Goal: Information Seeking & Learning: Understand process/instructions

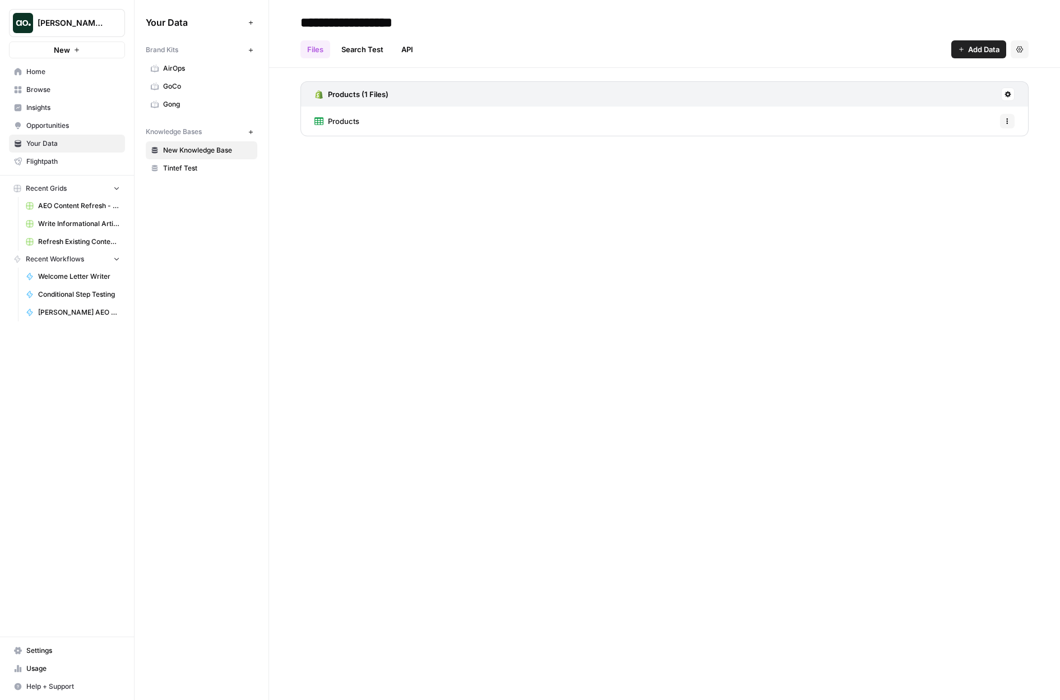
click at [39, 77] on link "Home" at bounding box center [67, 72] width 116 height 18
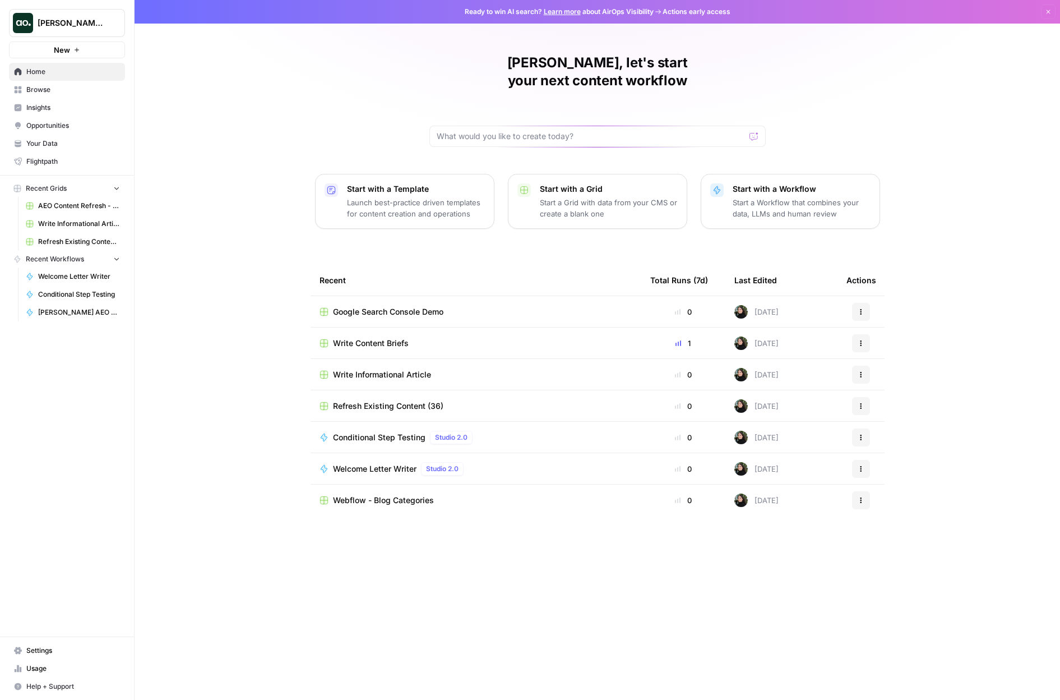
click at [473, 245] on div "Justina, let's start your next content workflow Start with a Template Launch be…" at bounding box center [598, 350] width 926 height 700
click at [107, 49] on button "New" at bounding box center [67, 49] width 116 height 17
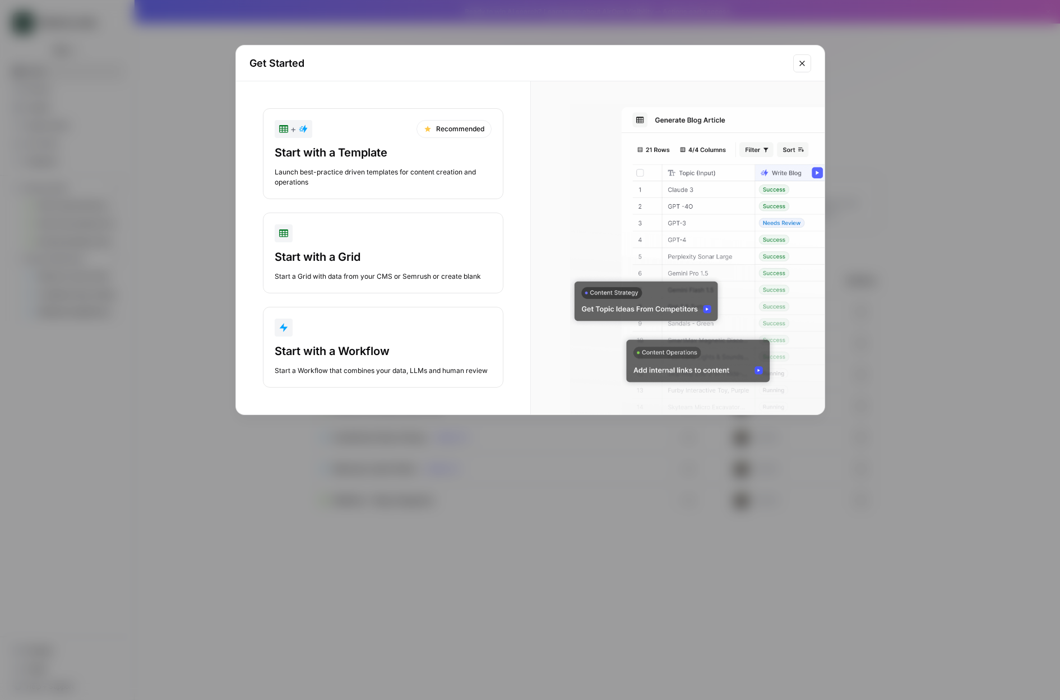
click at [377, 153] on div "Start with a Template" at bounding box center [383, 153] width 217 height 16
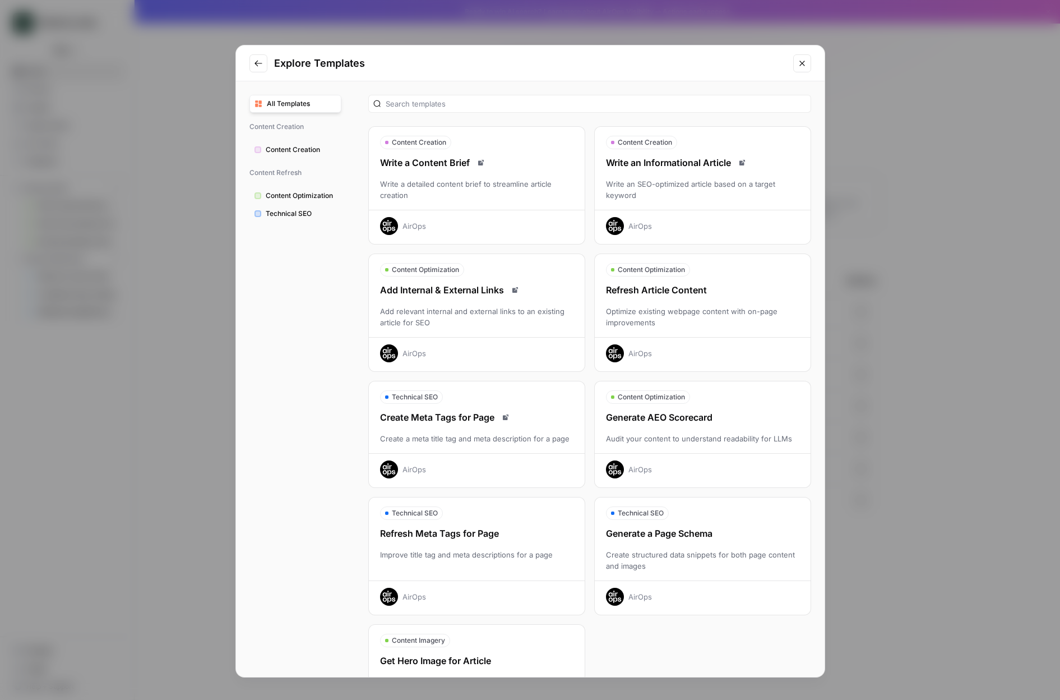
click at [676, 300] on div "Refresh Article Content Optimize existing webpage content with on-page improvem…" at bounding box center [703, 322] width 216 height 79
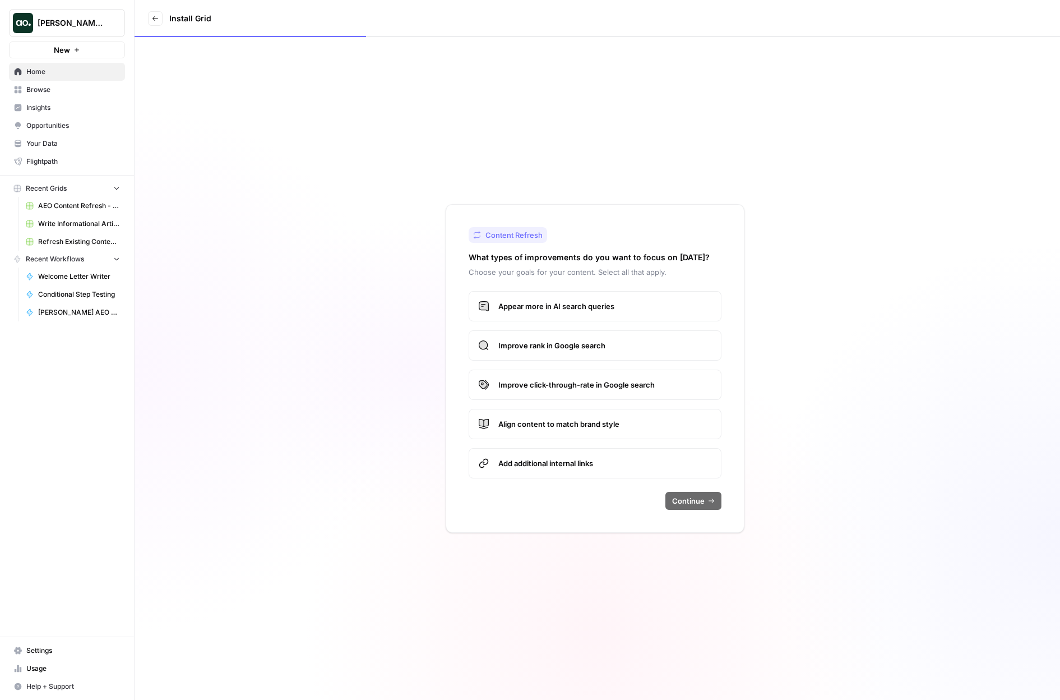
click at [667, 315] on label "Appear more in AI search queries" at bounding box center [595, 306] width 253 height 30
click at [663, 343] on span "Improve rank in Google search" at bounding box center [606, 345] width 214 height 11
click at [687, 501] on span "Continue" at bounding box center [688, 500] width 33 height 11
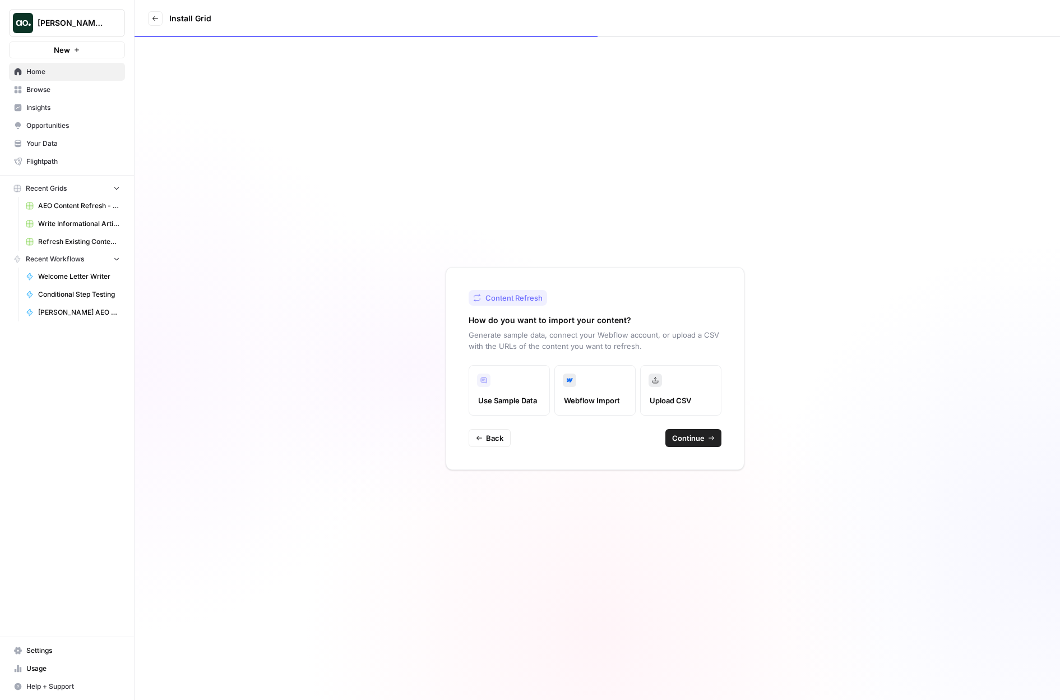
click at [686, 441] on span "Continue" at bounding box center [688, 437] width 33 height 11
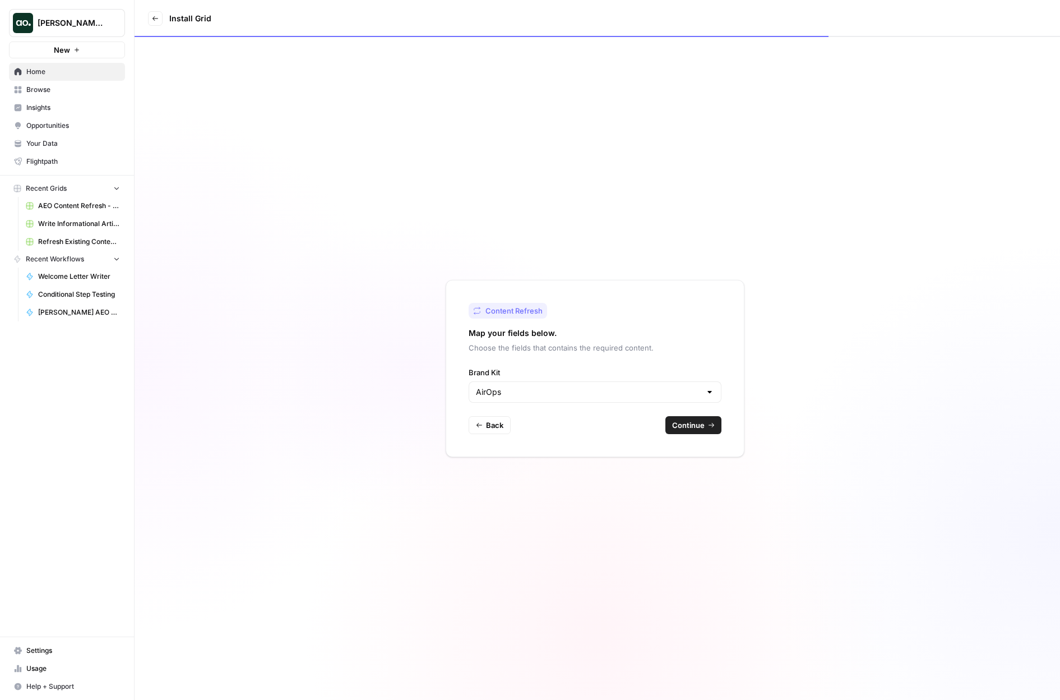
click at [701, 425] on span "Continue" at bounding box center [688, 424] width 33 height 11
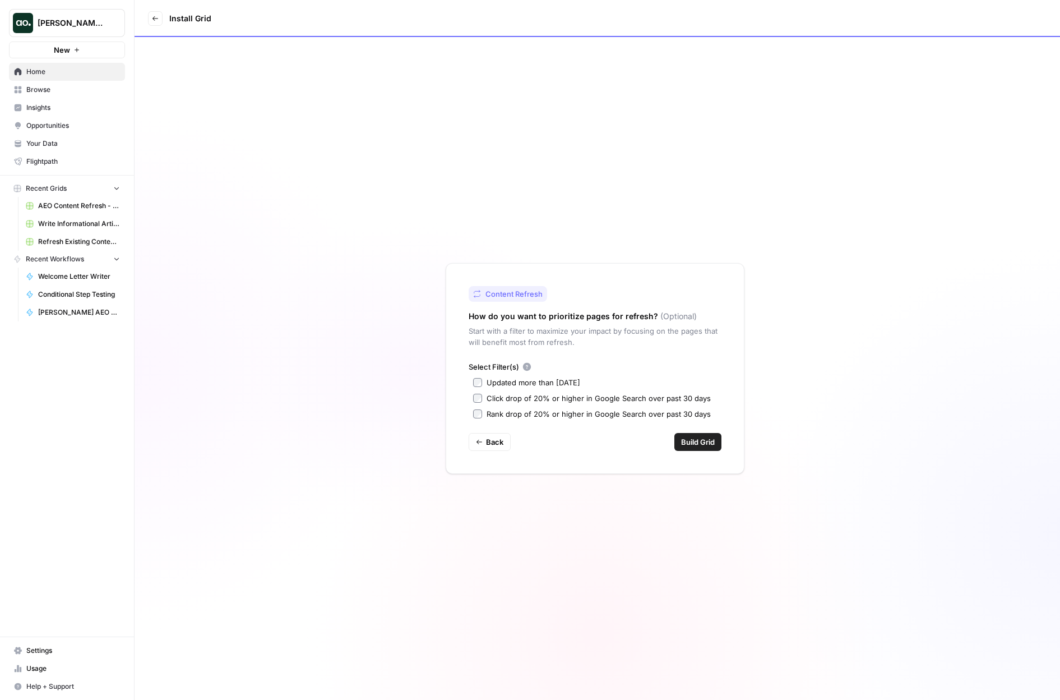
click at [478, 387] on label "Updated more than 90 days ago" at bounding box center [595, 382] width 244 height 11
click at [690, 443] on span "Build Grid" at bounding box center [698, 441] width 34 height 11
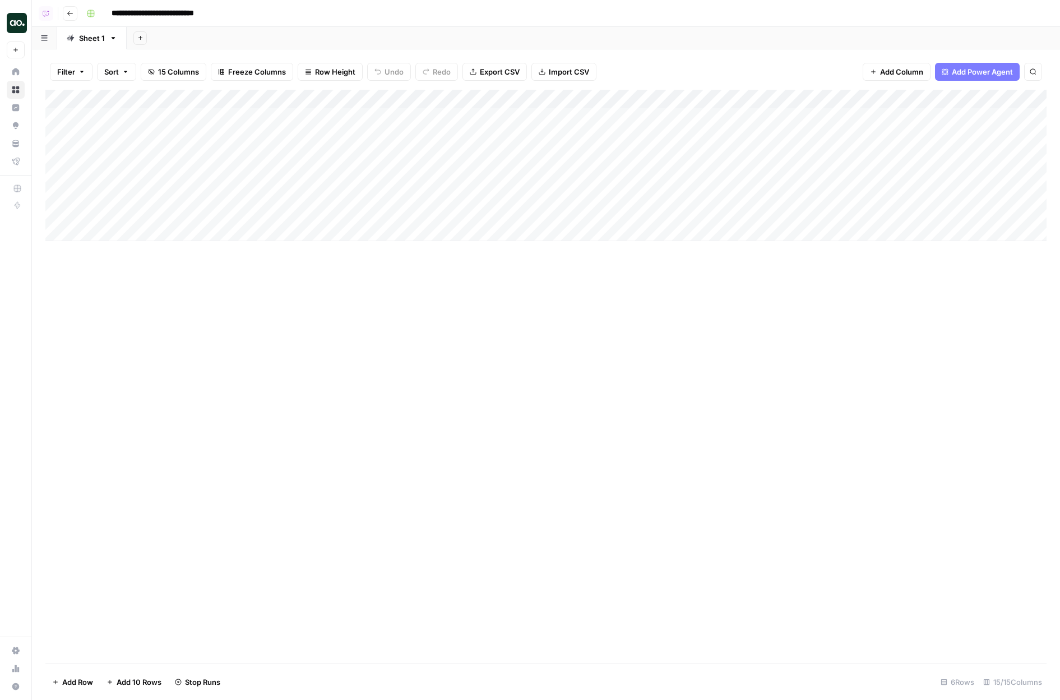
click at [298, 100] on div "Add Column" at bounding box center [546, 165] width 1002 height 151
click at [251, 213] on span "Fork Power Agent" at bounding box center [256, 209] width 98 height 11
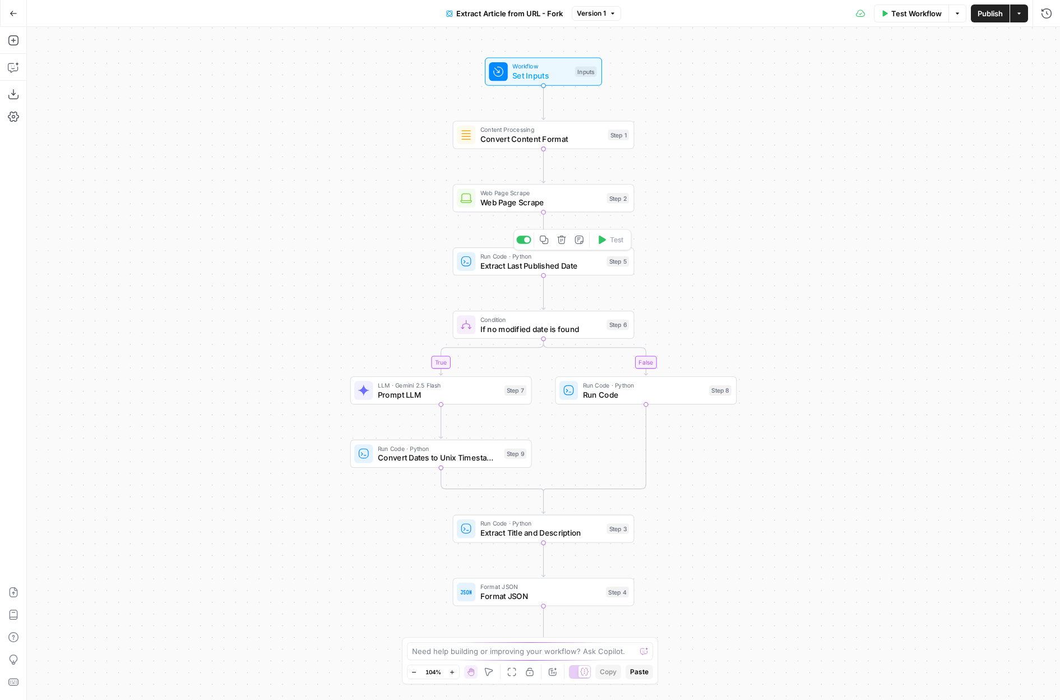
click at [568, 270] on span "Extract Last Published Date" at bounding box center [542, 266] width 122 height 12
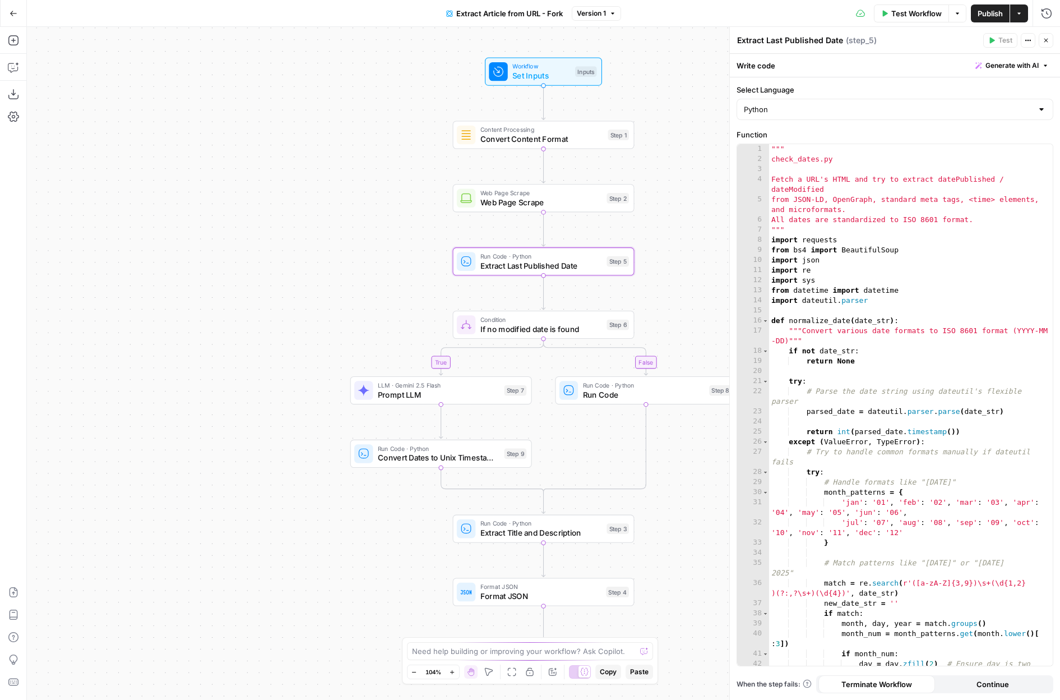
click at [553, 670] on icon "button" at bounding box center [552, 671] width 7 height 7
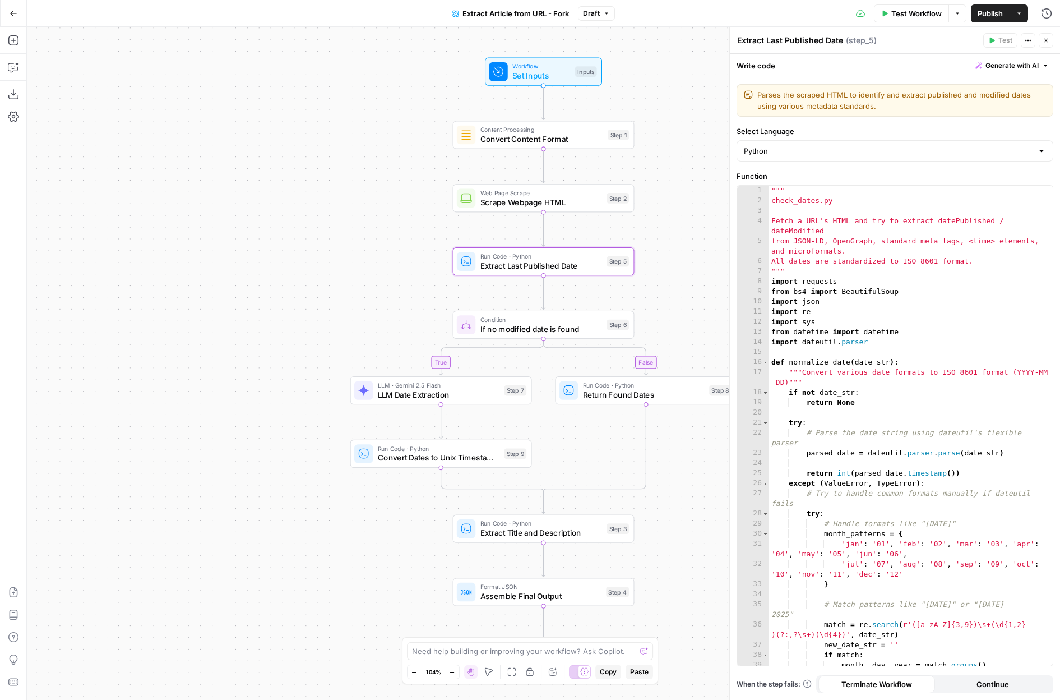
click at [1030, 43] on icon "button" at bounding box center [1028, 40] width 7 height 7
click at [933, 47] on div "Extract Last Published Date Extract Last Published Date ( step_5 ) Test Actions…" at bounding box center [895, 40] width 317 height 15
click at [12, 65] on icon "button" at bounding box center [13, 67] width 11 height 11
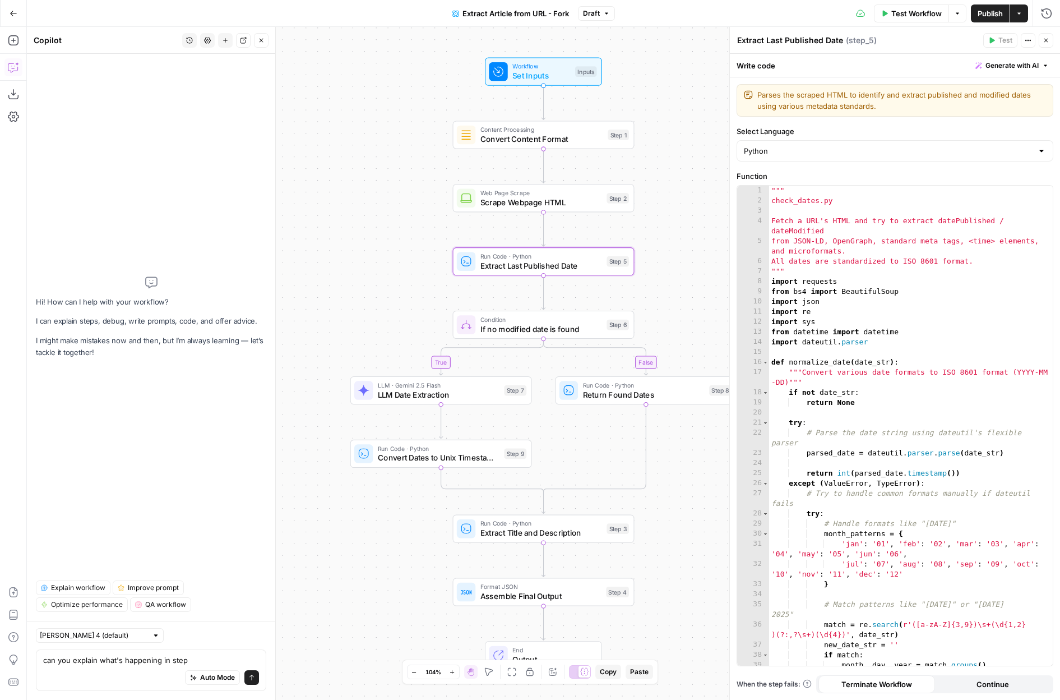
type textarea "can you explain what's happening in step 5"
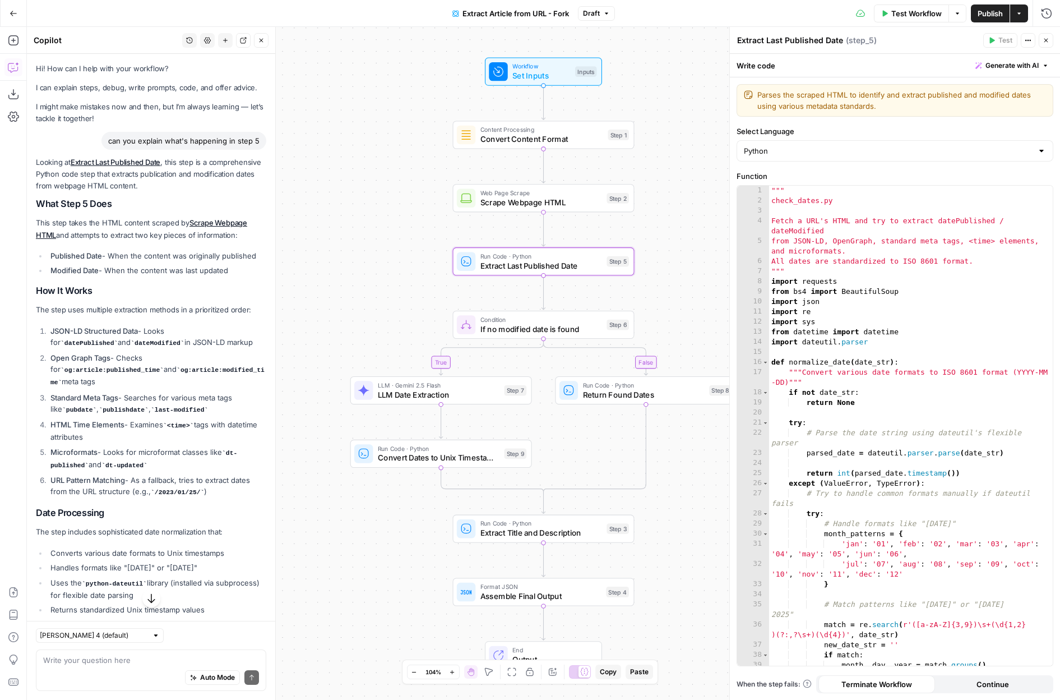
click at [139, 223] on p "This step takes the HTML content scraped by Scrape Webpage HTML and attempts to…" at bounding box center [151, 229] width 230 height 24
click at [133, 232] on p "This step takes the HTML content scraped by Scrape Webpage HTML and attempts to…" at bounding box center [151, 229] width 230 height 24
click at [93, 250] on li "Published Date - When the content was originally published" at bounding box center [157, 255] width 219 height 11
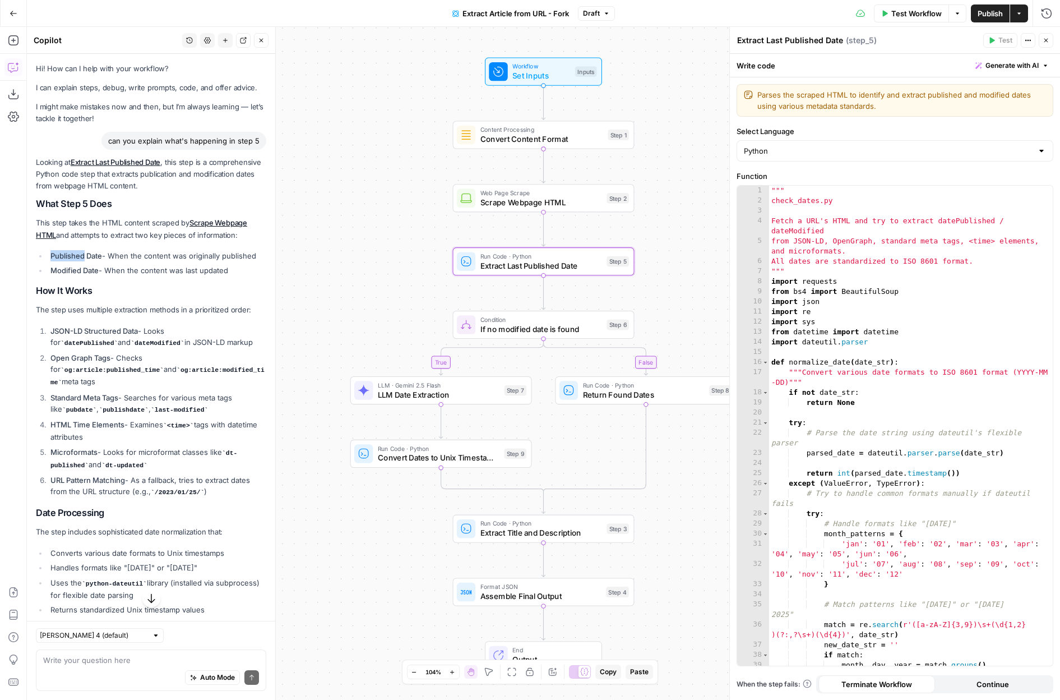
click at [93, 250] on li "Published Date - When the content was originally published" at bounding box center [157, 255] width 219 height 11
click at [175, 261] on ul "Published Date - When the content was originally published Modified Date - When…" at bounding box center [151, 263] width 230 height 26
click at [170, 267] on li "Modified Date - When the content was last updated" at bounding box center [157, 270] width 219 height 11
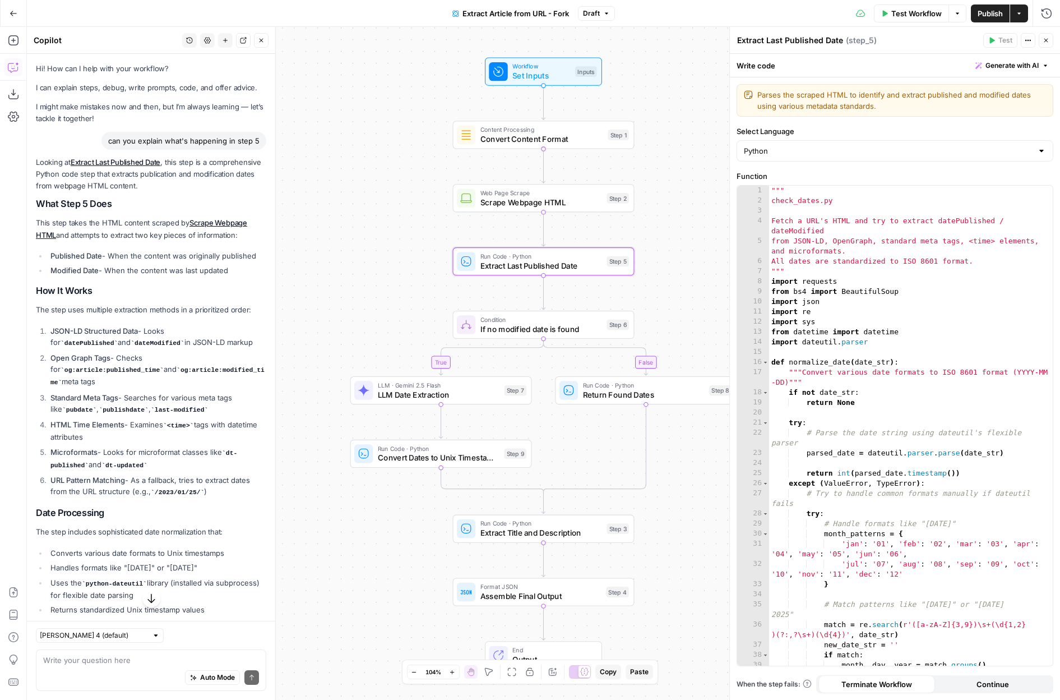
click at [186, 267] on li "Modified Date - When the content was last updated" at bounding box center [157, 270] width 219 height 11
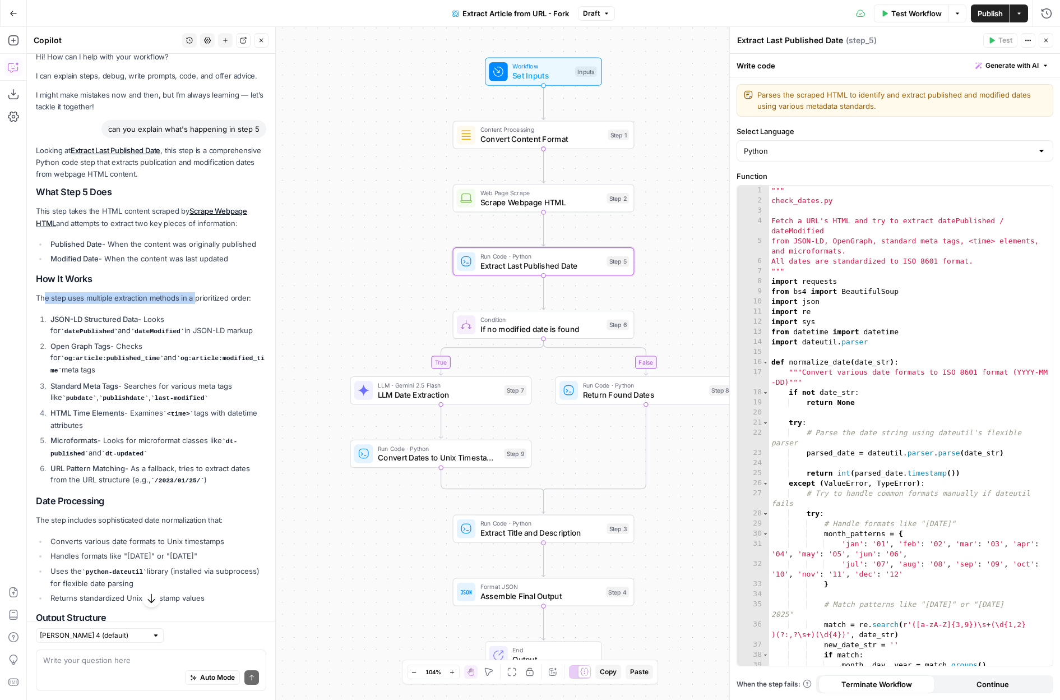
drag, startPoint x: 43, startPoint y: 297, endPoint x: 193, endPoint y: 297, distance: 150.3
click at [193, 297] on p "The step uses multiple extraction methods in a prioritized order:" at bounding box center [151, 298] width 230 height 12
click at [215, 297] on p "The step uses multiple extraction methods in a prioritized order:" at bounding box center [151, 298] width 230 height 12
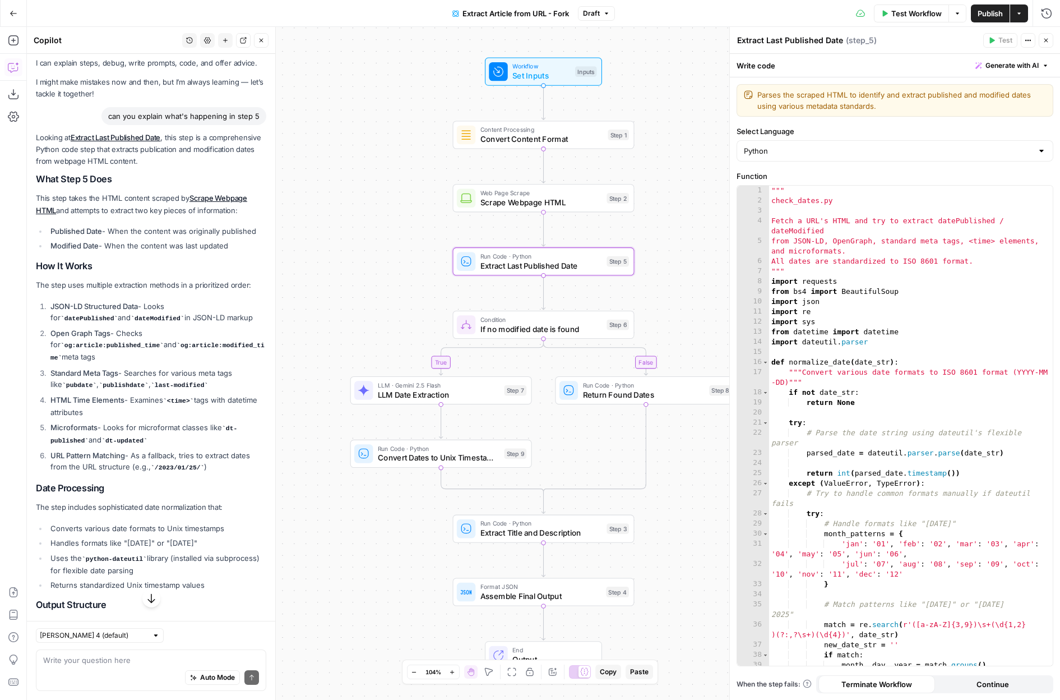
click at [97, 287] on p "The step uses multiple extraction methods in a prioritized order:" at bounding box center [151, 285] width 230 height 12
click at [97, 305] on strong "JSON-LD Structured Data" at bounding box center [93, 306] width 87 height 9
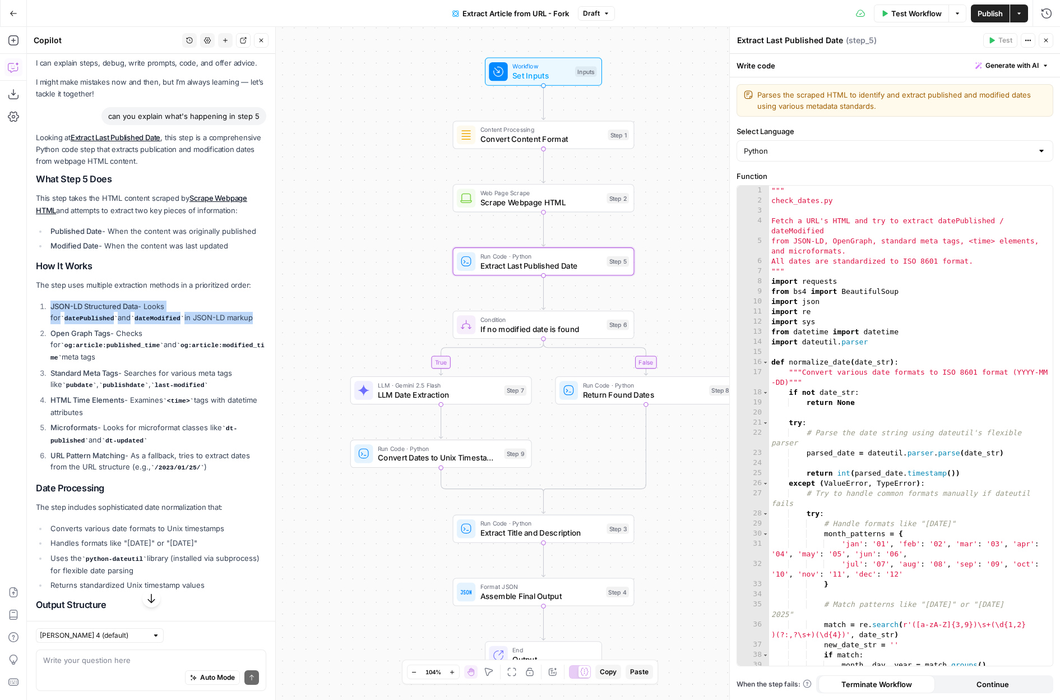
click at [97, 305] on strong "JSON-LD Structured Data" at bounding box center [93, 306] width 87 height 9
click at [102, 350] on ol "JSON-LD Structured Data - Looks for datePublished and dateModified in JSON-LD m…" at bounding box center [151, 387] width 230 height 173
click at [80, 348] on li "Open Graph Tags - Checks for og:article:published_time and og:article:modified_…" at bounding box center [157, 346] width 219 height 36
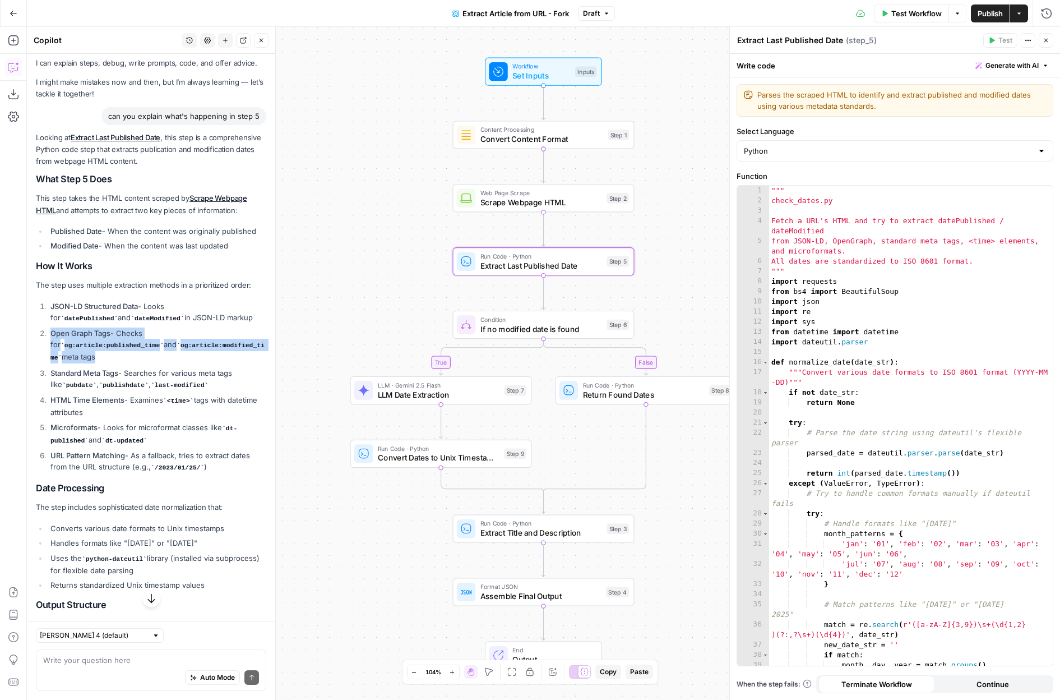
click at [80, 348] on li "Open Graph Tags - Checks for og:article:published_time and og:article:modified_…" at bounding box center [157, 346] width 219 height 36
click at [84, 368] on strong "Standard Meta Tags" at bounding box center [84, 372] width 68 height 9
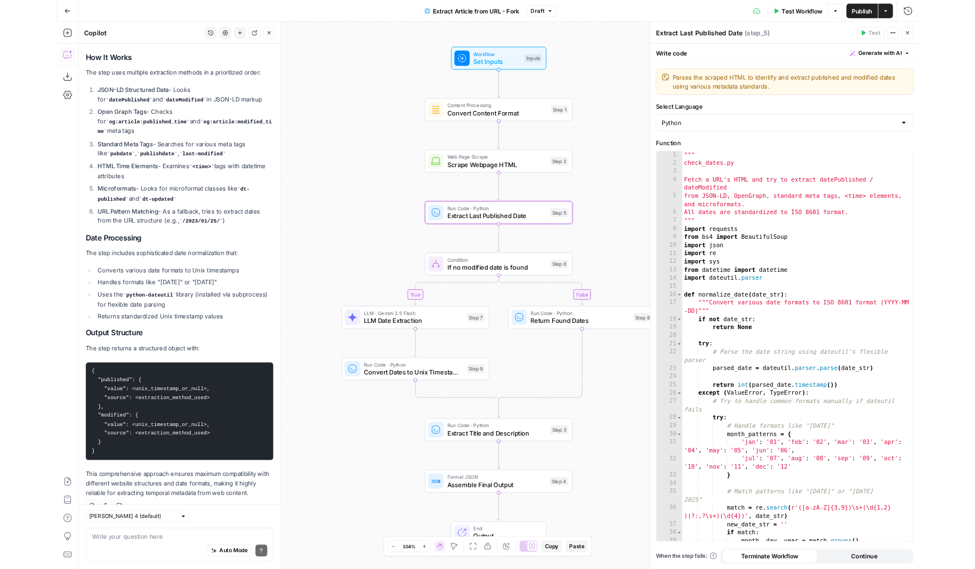
scroll to position [0, 0]
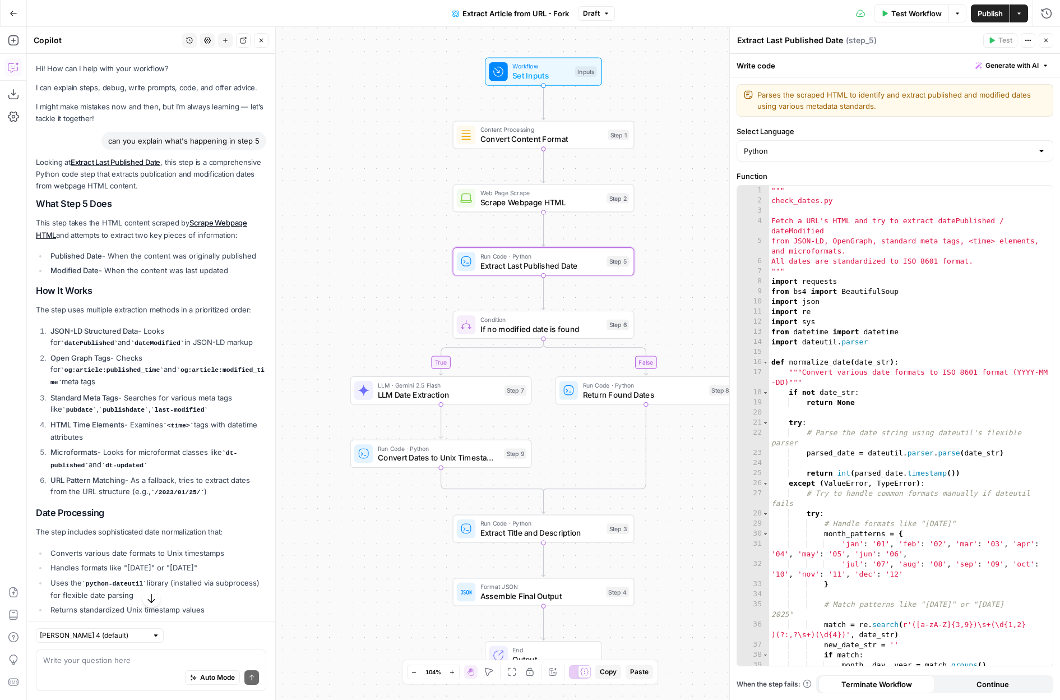
click at [258, 48] on header "Copilot History Settings New chat Detach Close" at bounding box center [151, 40] width 248 height 27
click at [261, 40] on icon "button" at bounding box center [262, 41] width 4 height 4
